Goal: Transaction & Acquisition: Book appointment/travel/reservation

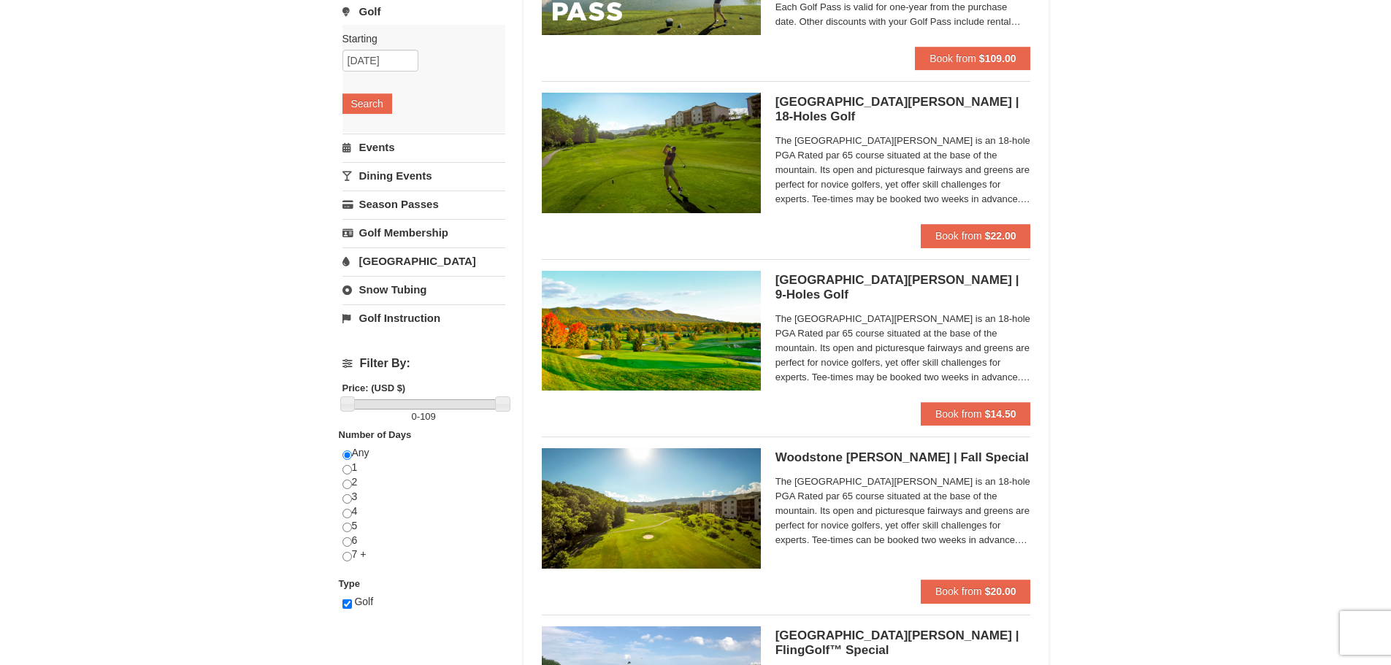
scroll to position [292, 0]
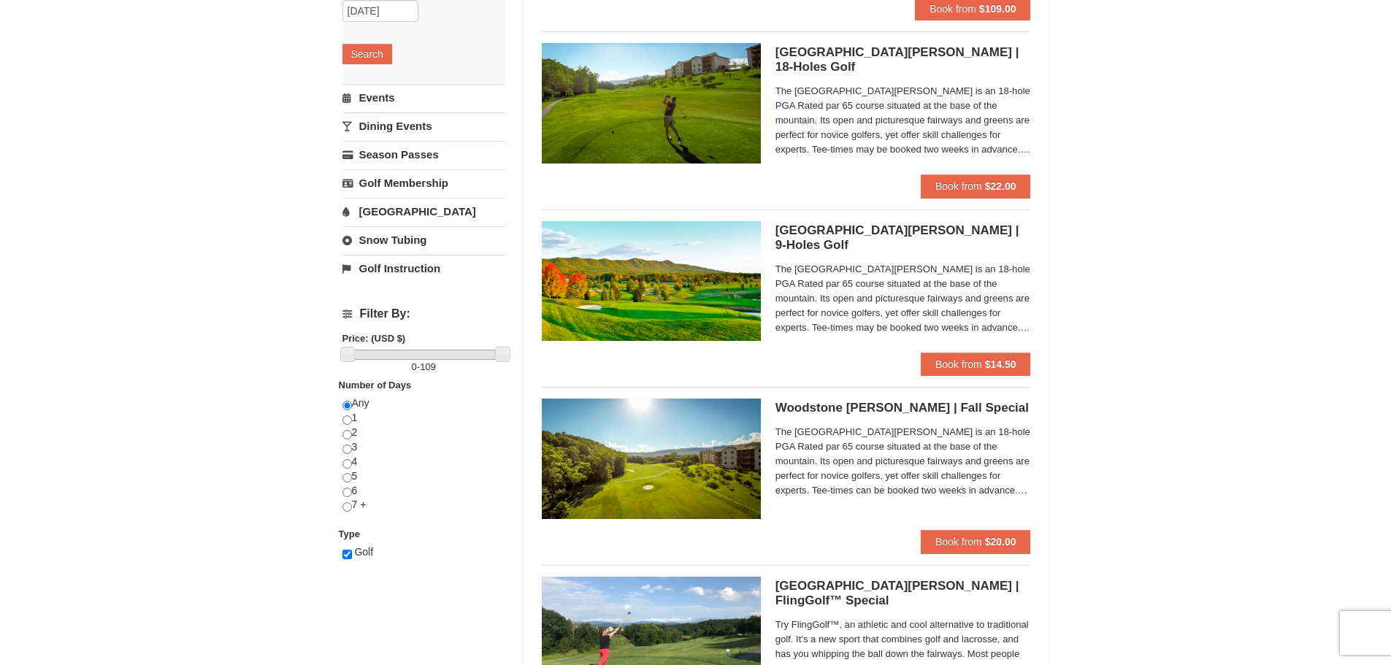
click at [873, 402] on h5 "Woodstone Meadows GC | Fall Special Woodstone Meadows Golf Course" at bounding box center [903, 408] width 256 height 15
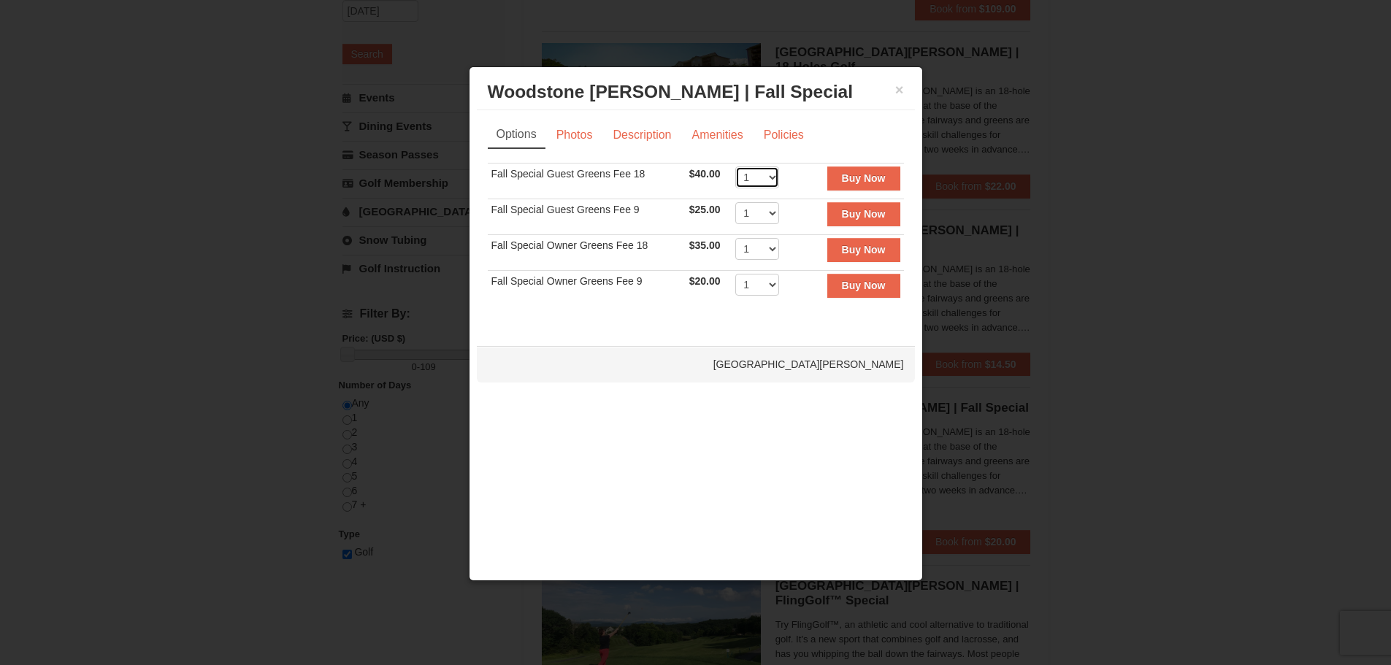
click at [756, 176] on select "1 2 3 4 5 6 7 8 9 10 11 12 13 14 15 16 17 18 19 20" at bounding box center [757, 177] width 44 height 22
click at [735, 166] on select "1 2 3 4 5 6 7 8 9 10 11 12 13 14 15 16 17 18 19 20" at bounding box center [757, 177] width 44 height 22
click at [761, 177] on select "1 2 3 4 5 6 7 8 9 10 11 12 13 14 15 16 17 18 19 20" at bounding box center [757, 177] width 44 height 22
select select "1"
click at [735, 166] on select "1 2 3 4 5 6 7 8 9 10 11 12 13 14 15 16 17 18 19 20" at bounding box center [757, 177] width 44 height 22
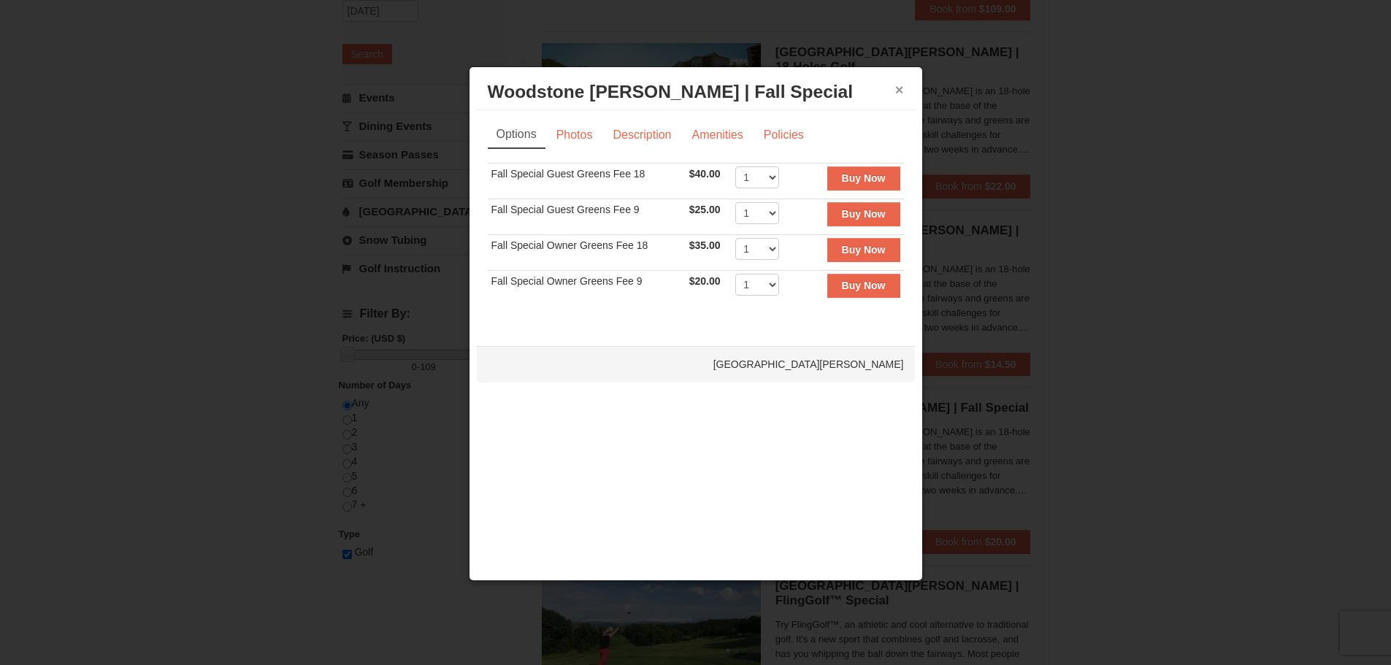
click at [900, 92] on button "×" at bounding box center [899, 89] width 9 height 15
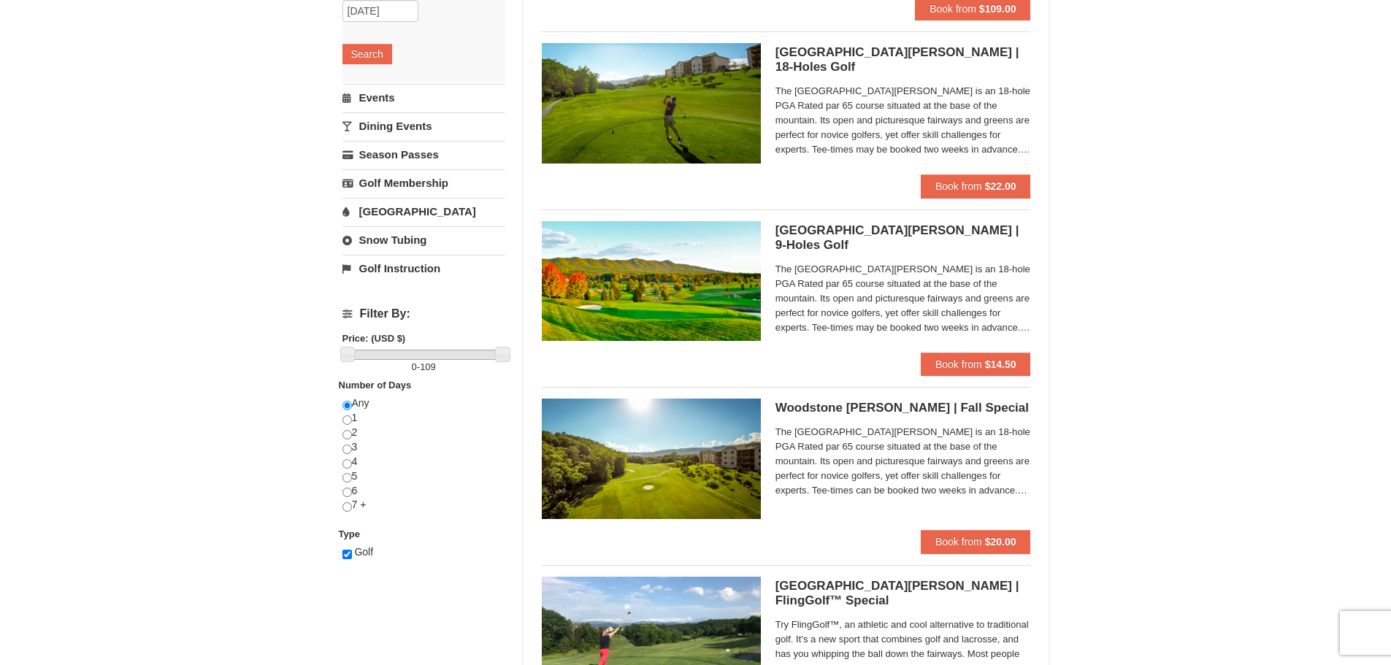
click at [930, 454] on span "The [GEOGRAPHIC_DATA][PERSON_NAME] is an 18-hole PGA Rated par 65 course situat…" at bounding box center [903, 461] width 256 height 73
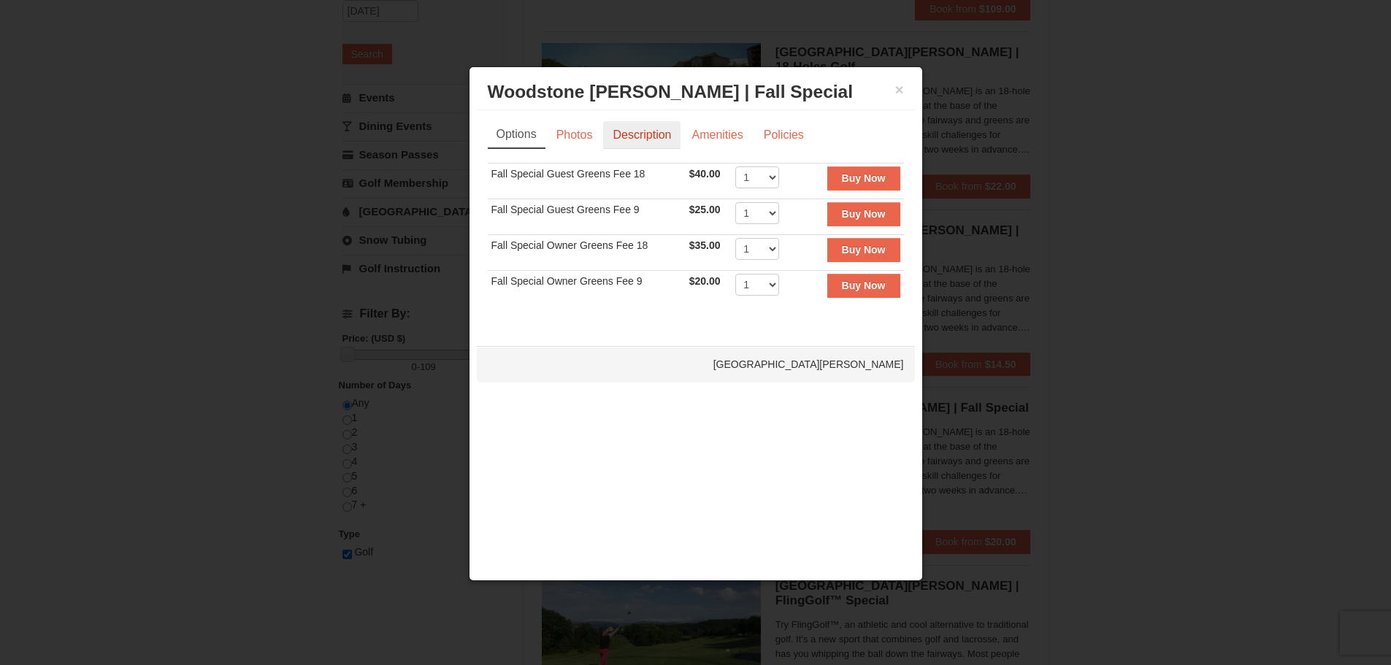
click at [655, 131] on link "Description" at bounding box center [641, 135] width 77 height 28
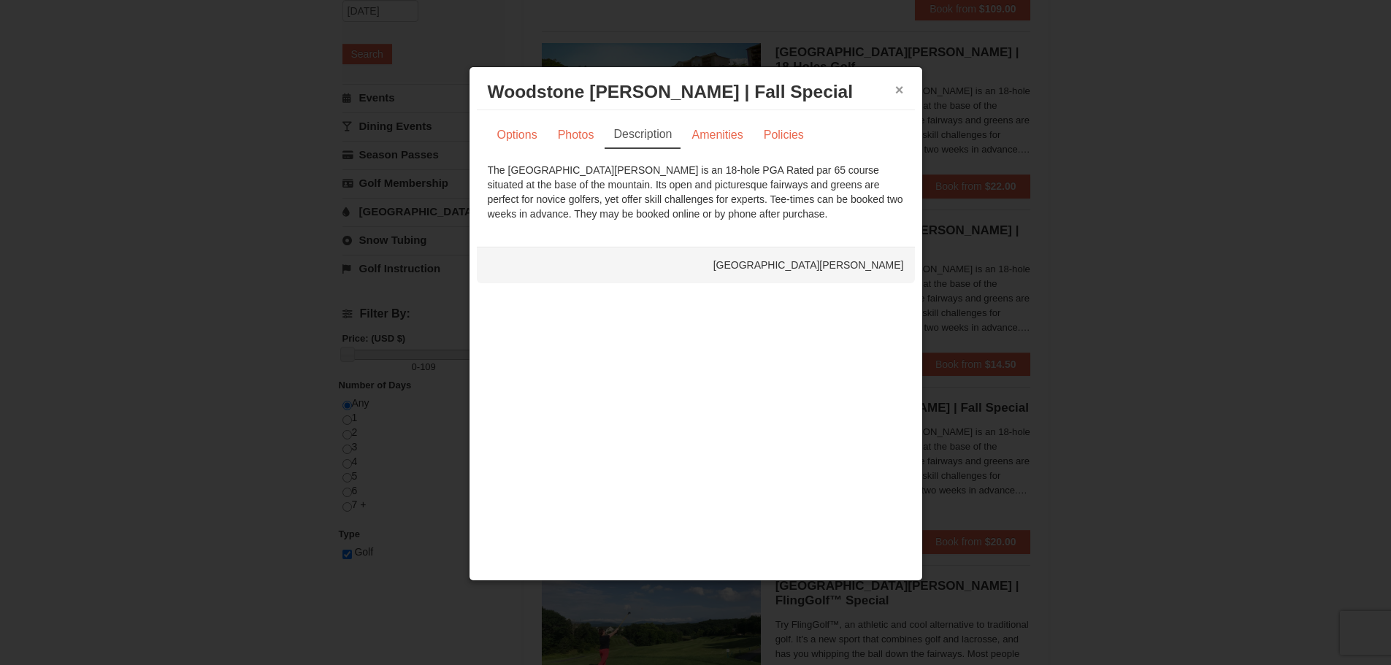
click at [897, 83] on button "×" at bounding box center [899, 89] width 9 height 15
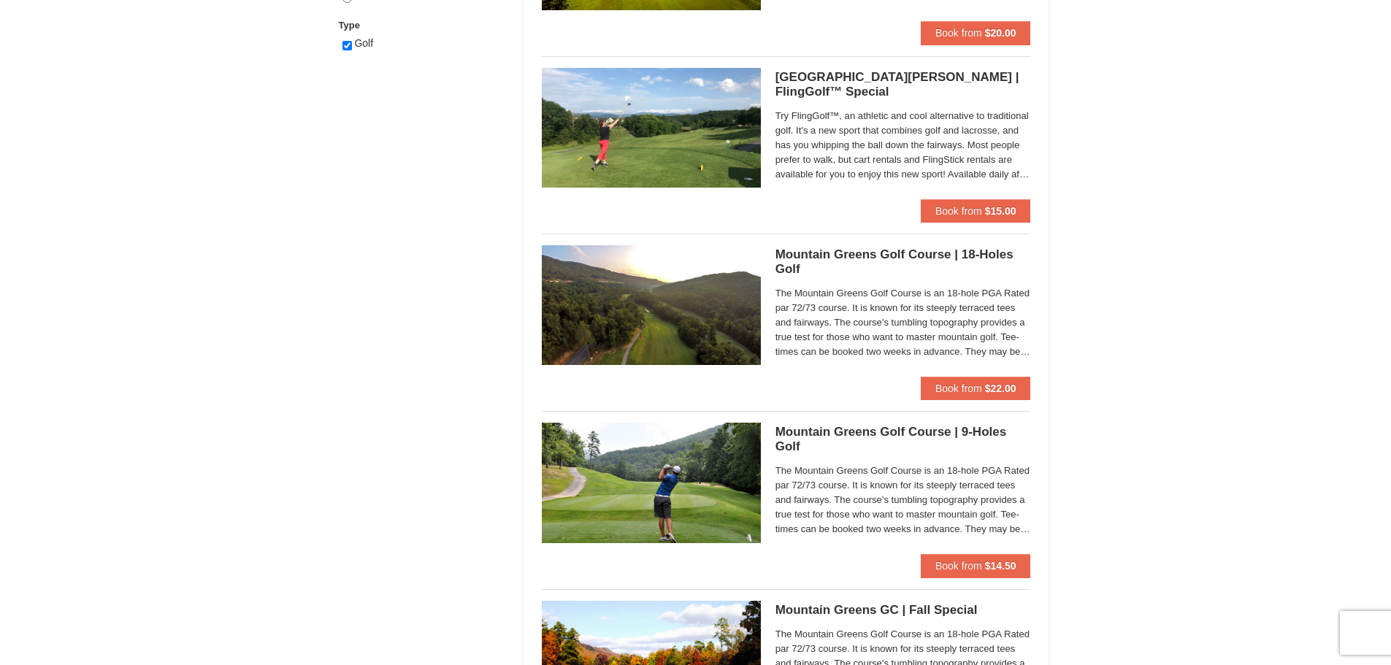
scroll to position [803, 0]
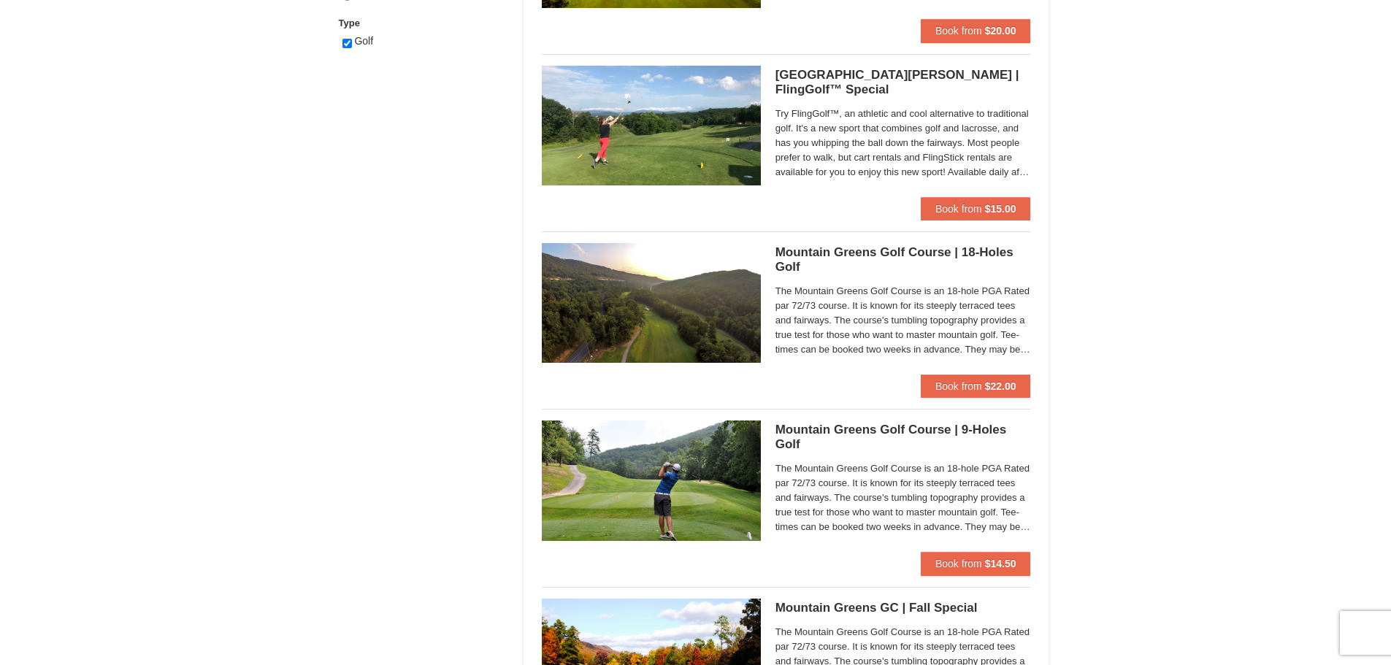
click at [857, 337] on span "The Mountain Greens Golf Course is an 18-hole PGA Rated par 72/73 course. It is…" at bounding box center [903, 320] width 256 height 73
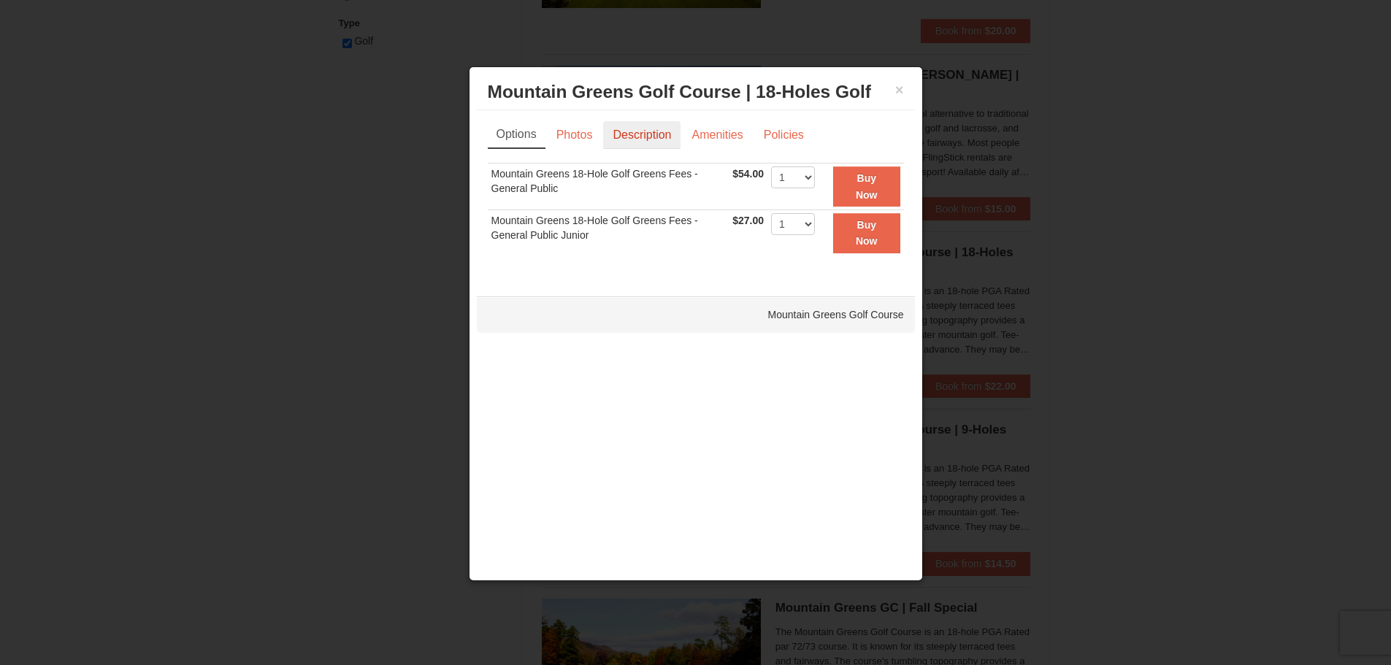
click at [655, 134] on link "Description" at bounding box center [641, 135] width 77 height 28
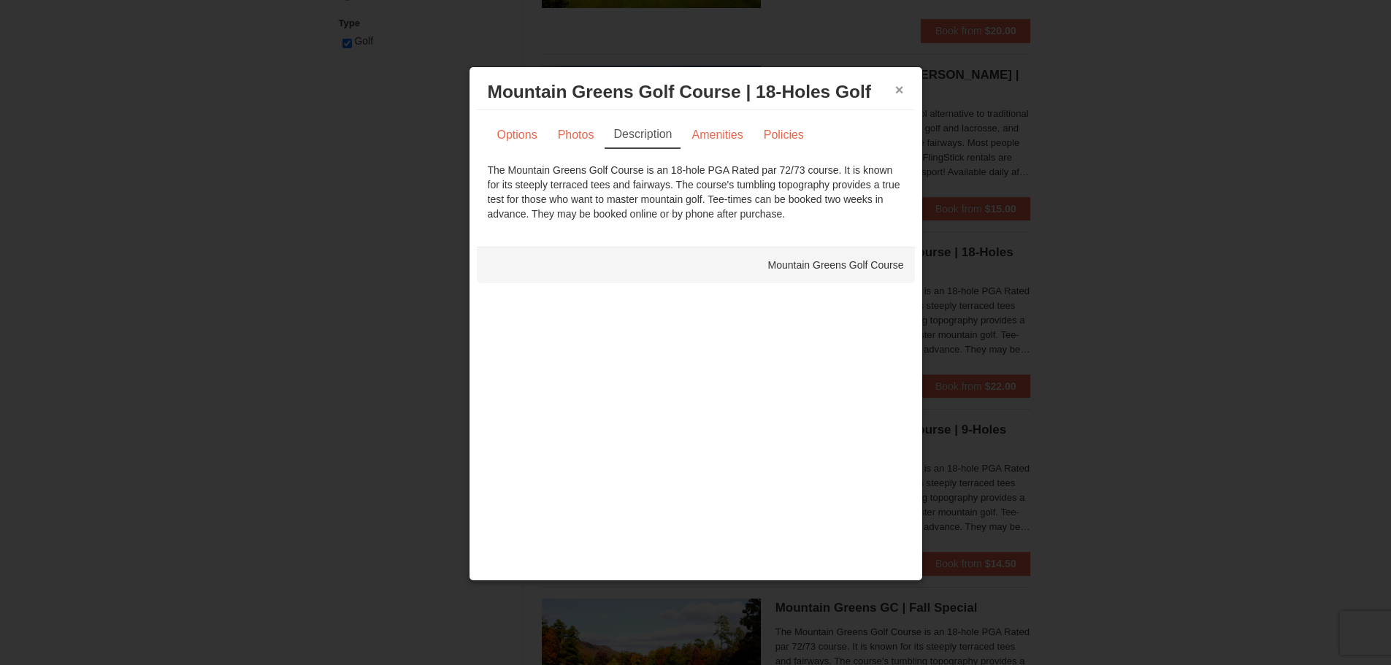
click at [903, 89] on button "×" at bounding box center [899, 89] width 9 height 15
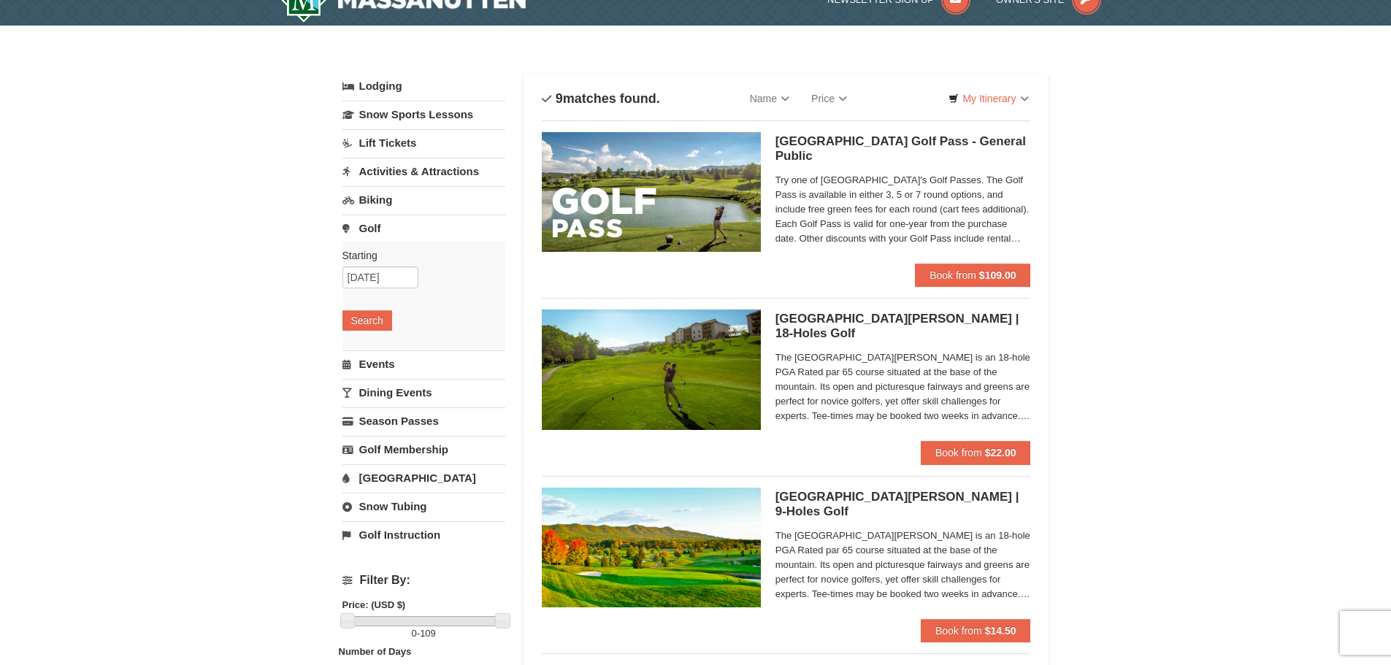
scroll to position [0, 0]
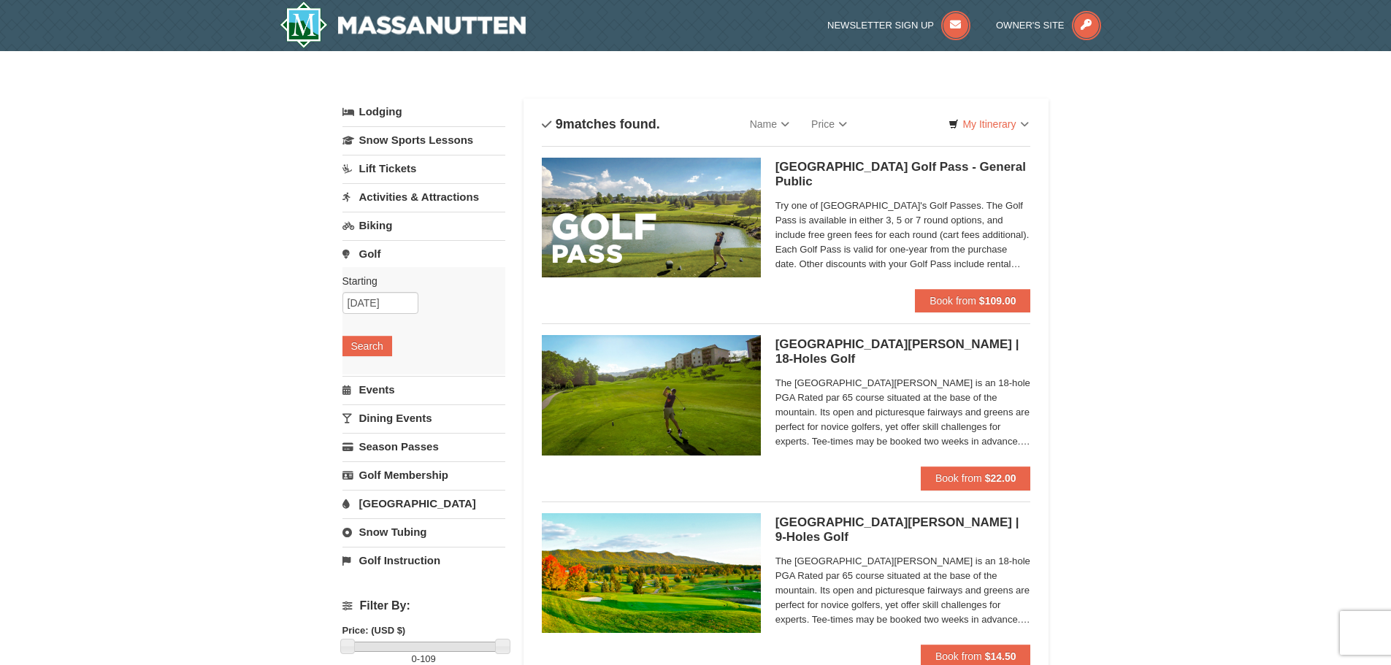
click at [375, 260] on link "Golf" at bounding box center [423, 253] width 163 height 27
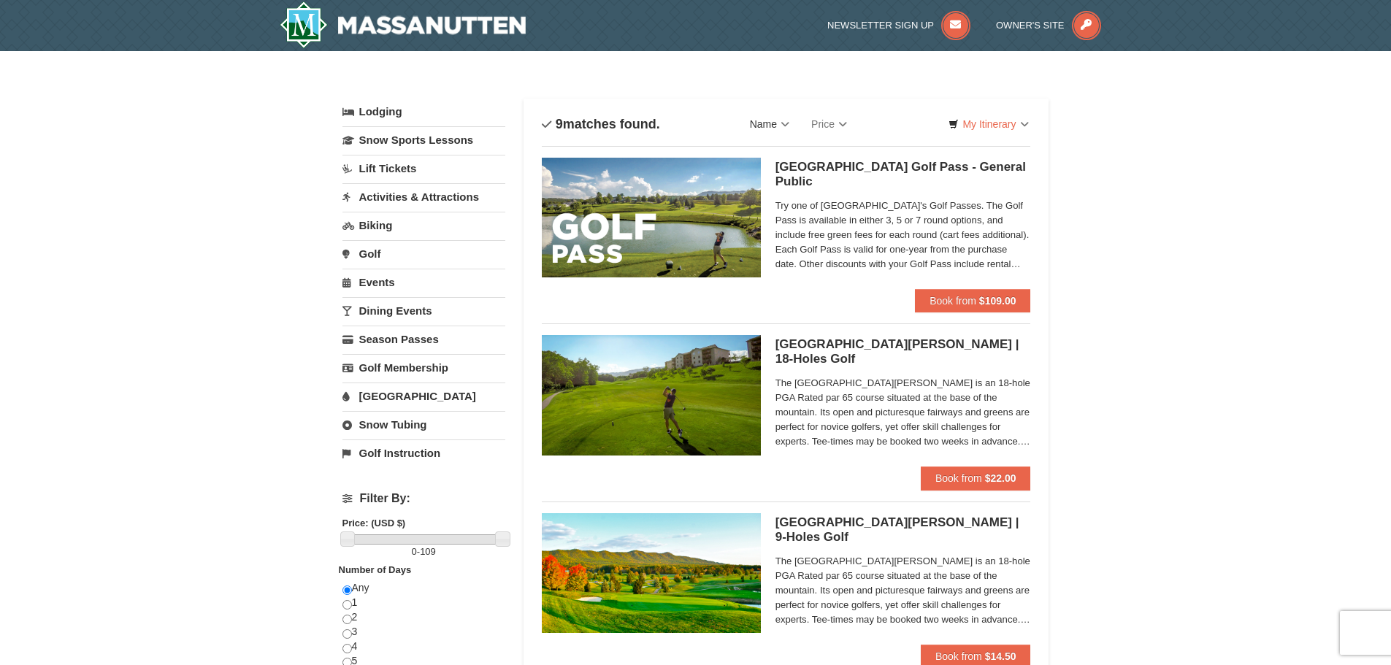
click at [770, 126] on link "Name" at bounding box center [769, 124] width 61 height 29
click at [382, 248] on link "Golf" at bounding box center [423, 253] width 163 height 27
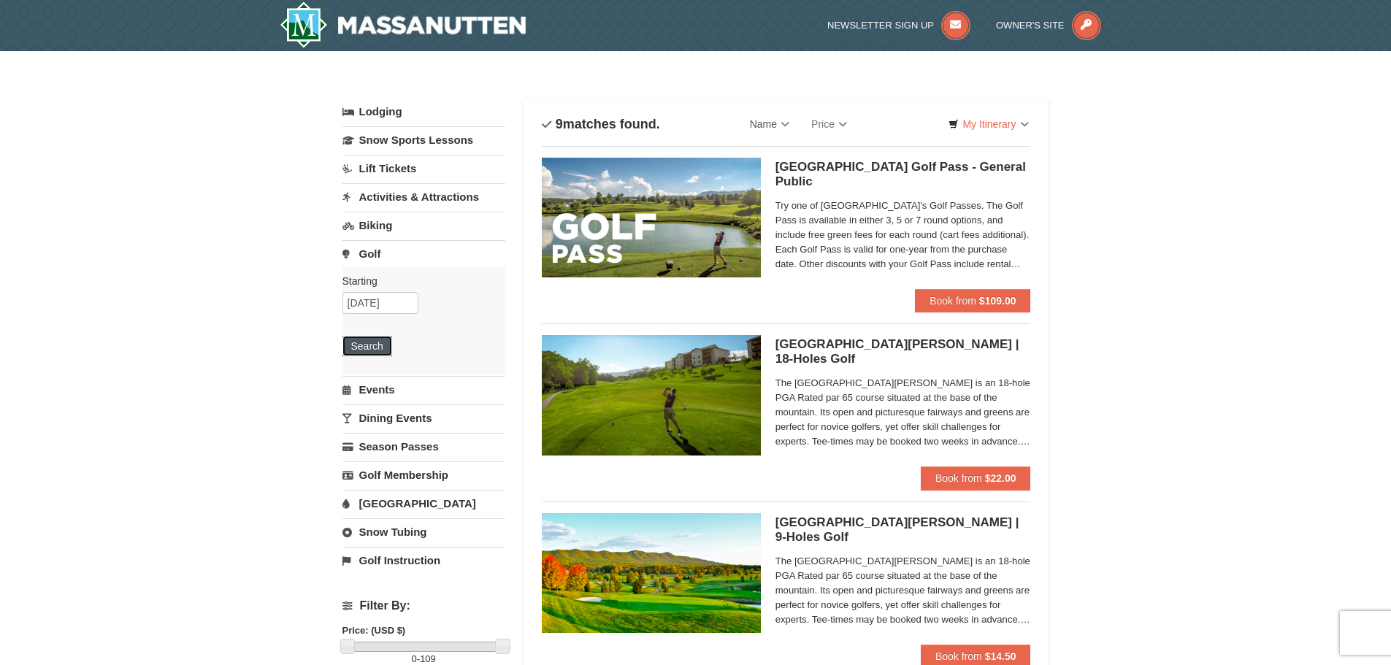
click at [383, 340] on button "Search" at bounding box center [367, 346] width 50 height 20
